Goal: Task Accomplishment & Management: Use online tool/utility

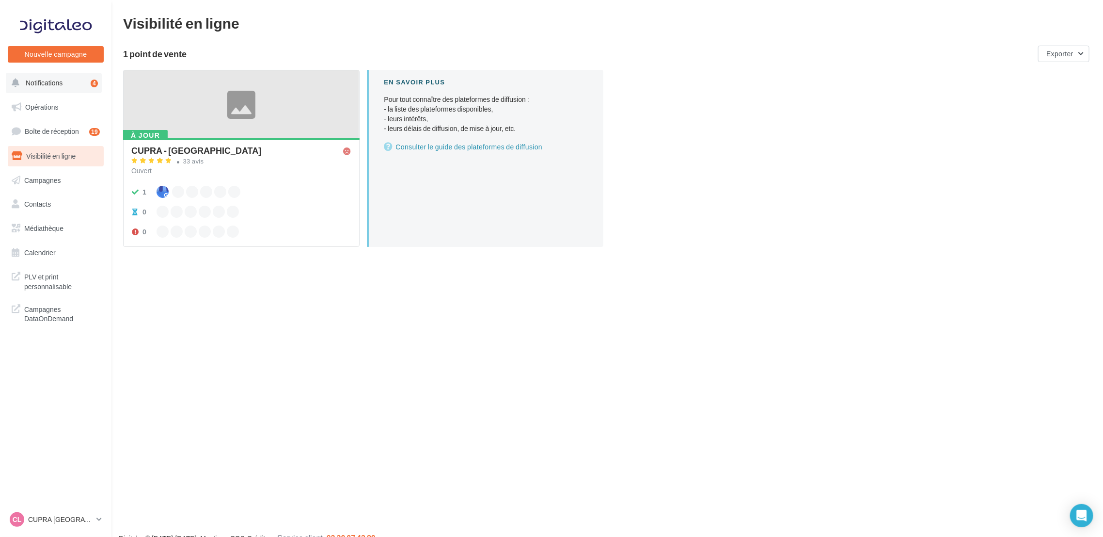
click at [39, 93] on button "Notifications 4" at bounding box center [54, 83] width 96 height 20
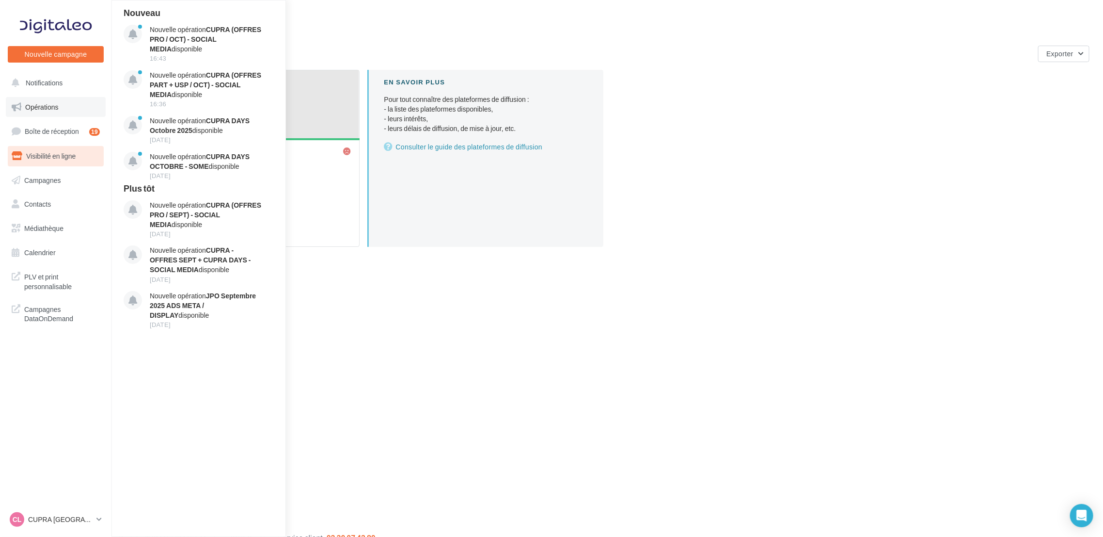
click at [51, 108] on span "Opérations" at bounding box center [41, 107] width 33 height 8
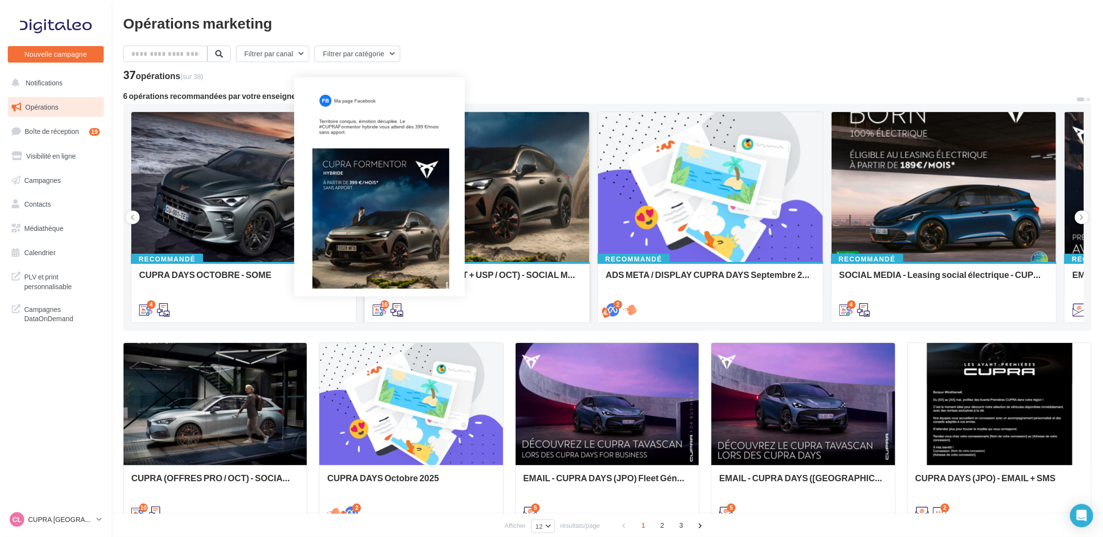
click at [378, 312] on icon at bounding box center [380, 310] width 14 height 14
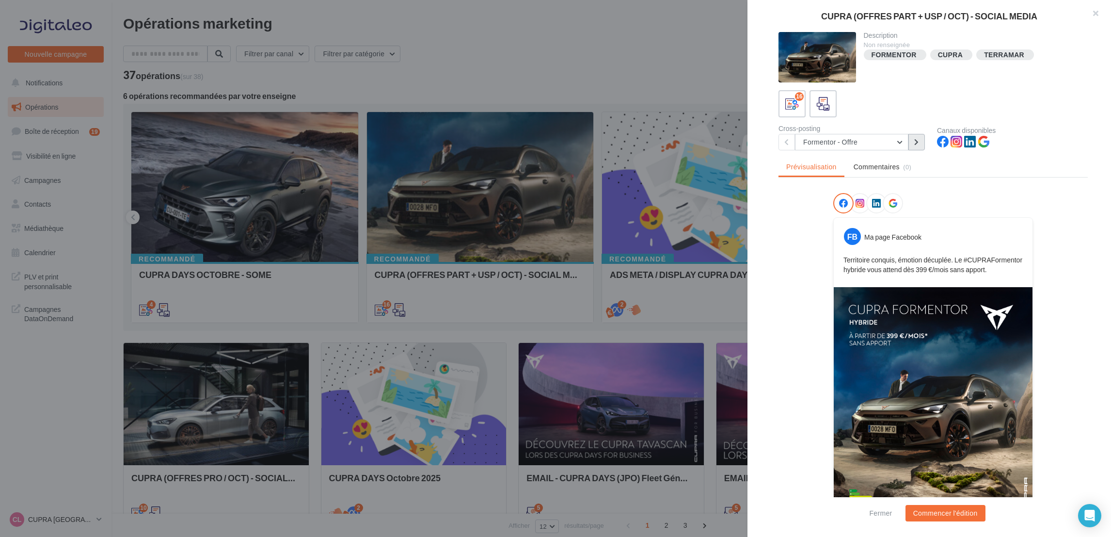
click at [921, 143] on button at bounding box center [916, 142] width 16 height 16
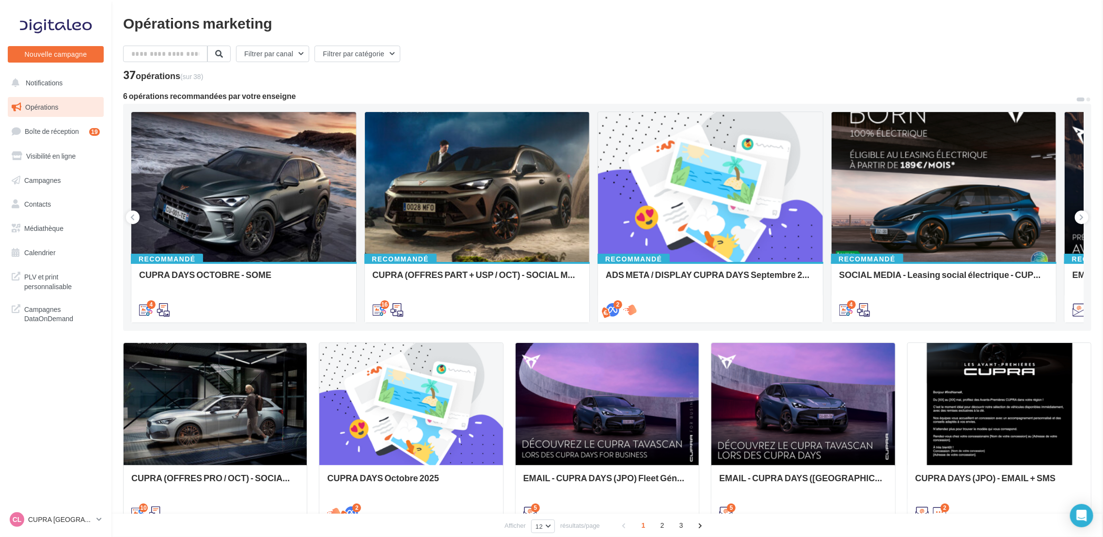
click at [542, 177] on div at bounding box center [477, 187] width 225 height 151
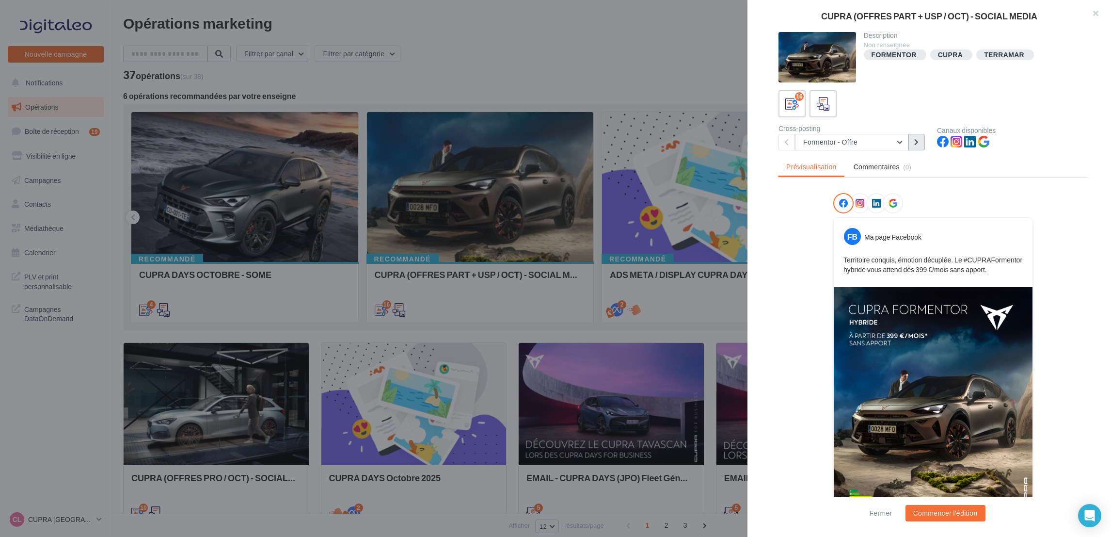
click at [917, 142] on icon at bounding box center [916, 142] width 4 height 7
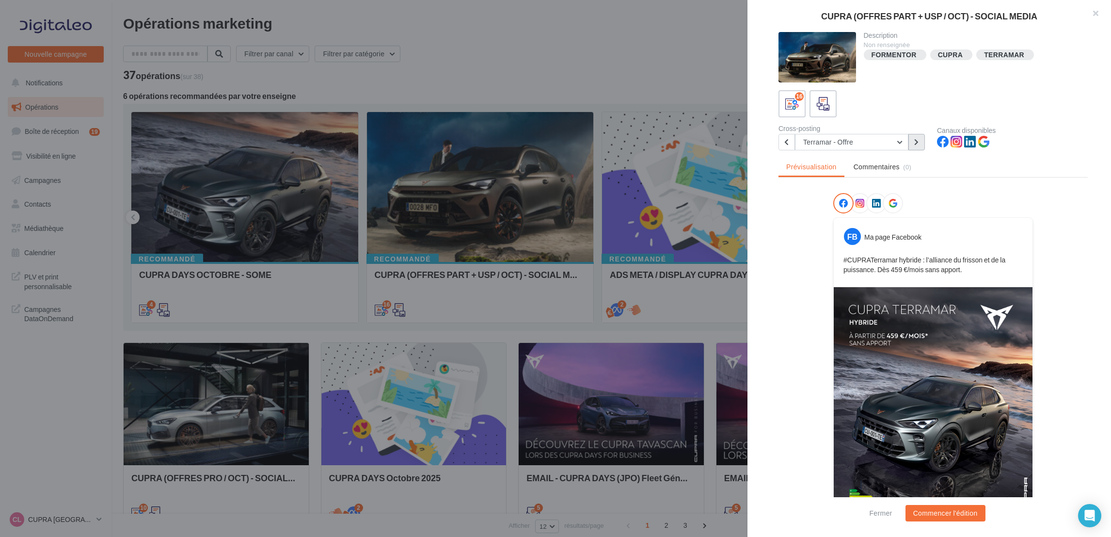
click at [917, 142] on icon at bounding box center [916, 142] width 4 height 7
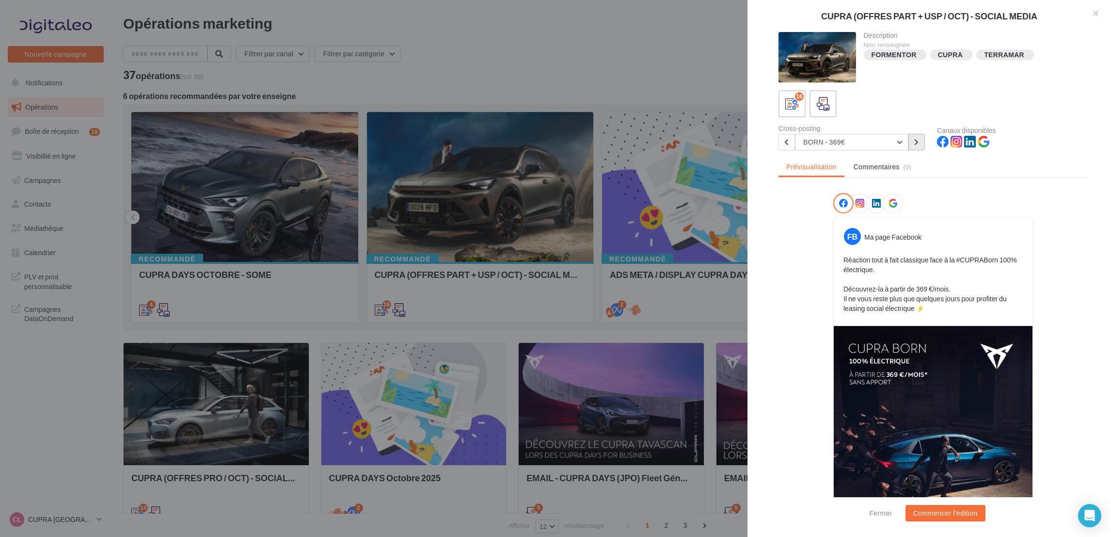
click at [917, 142] on icon at bounding box center [916, 142] width 4 height 7
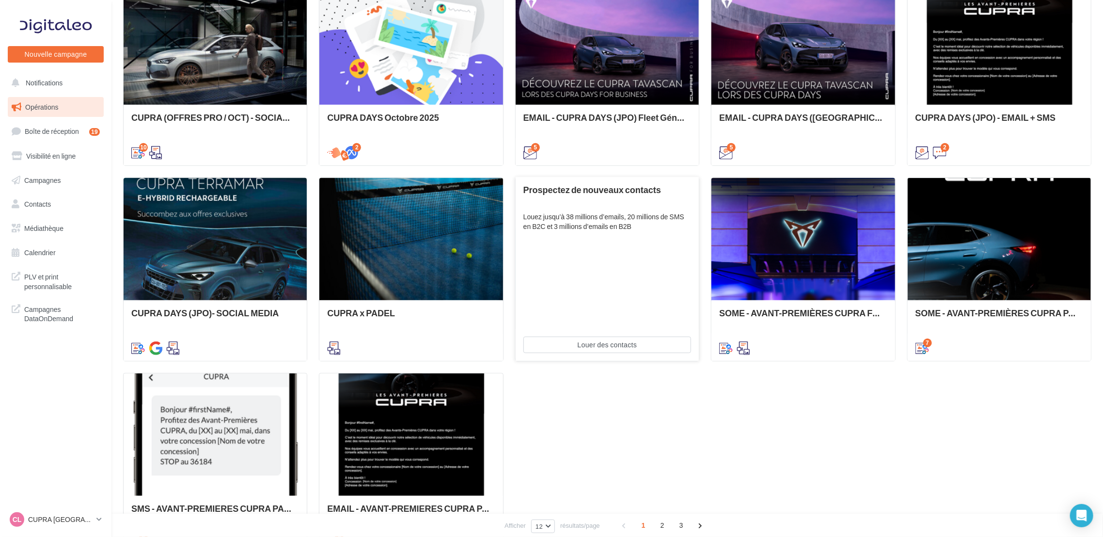
scroll to position [363, 0]
